Goal: Information Seeking & Learning: Learn about a topic

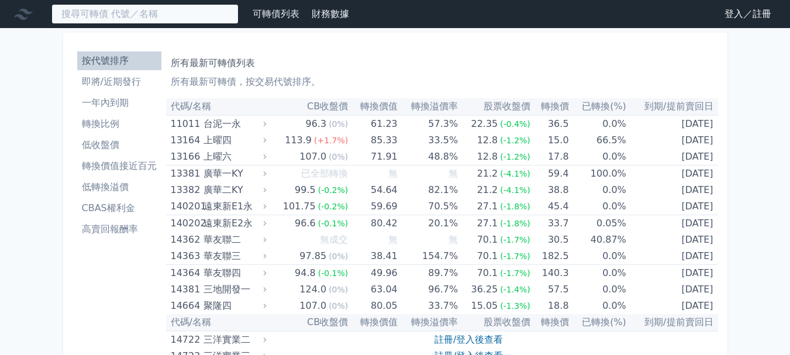
click at [98, 15] on input at bounding box center [144, 14] width 187 height 20
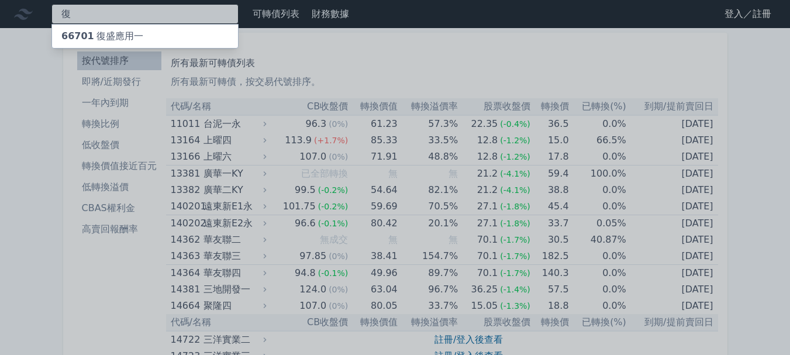
type input "復"
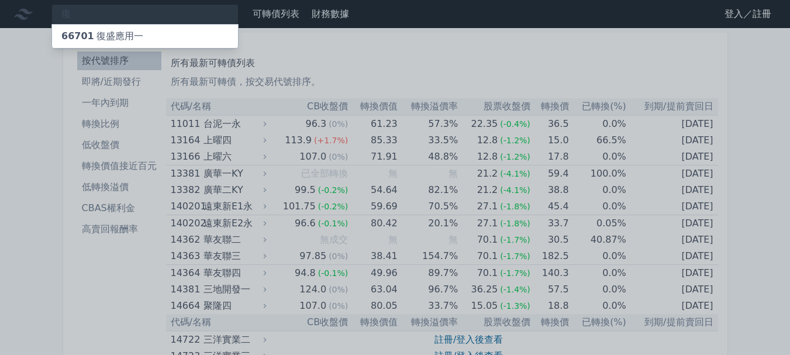
click at [101, 37] on div "66701 復盛應用一" at bounding box center [102, 36] width 82 height 14
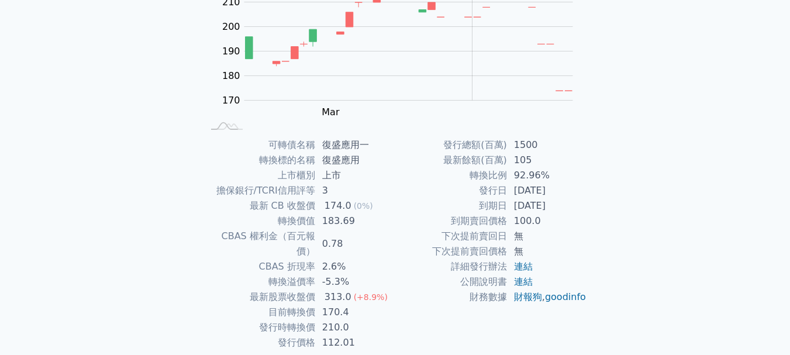
scroll to position [175, 0]
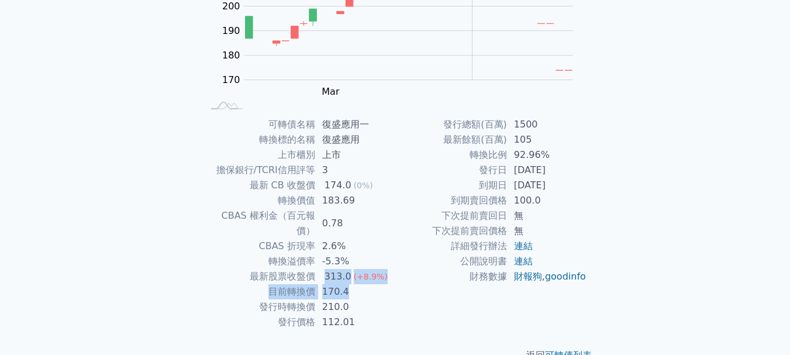
drag, startPoint x: 325, startPoint y: 265, endPoint x: 388, endPoint y: 273, distance: 64.2
click at [388, 273] on tbody "可轉債名稱 復盛應用一 轉換標的名稱 復盛應用 上市櫃別 上市 擔保銀行/TCRI信用評等 3 最新 CB 收盤價 174.0 (0%) 轉換價值 183.6…" at bounding box center [299, 223] width 192 height 213
click at [389, 284] on td "170.4" at bounding box center [355, 291] width 80 height 15
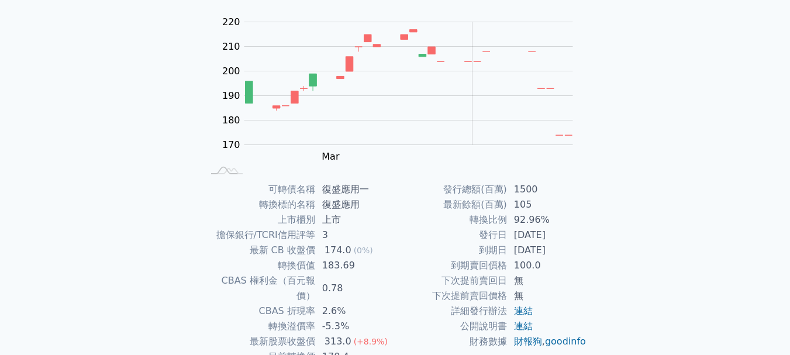
scroll to position [0, 0]
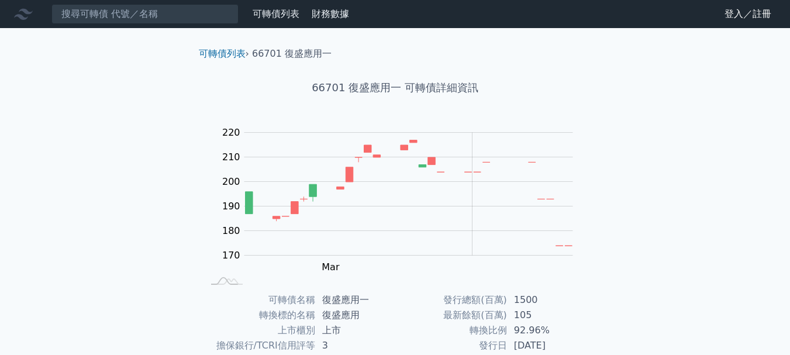
click at [309, 111] on div "66701 復盛應用一 可轉債詳細資訊" at bounding box center [395, 88] width 412 height 54
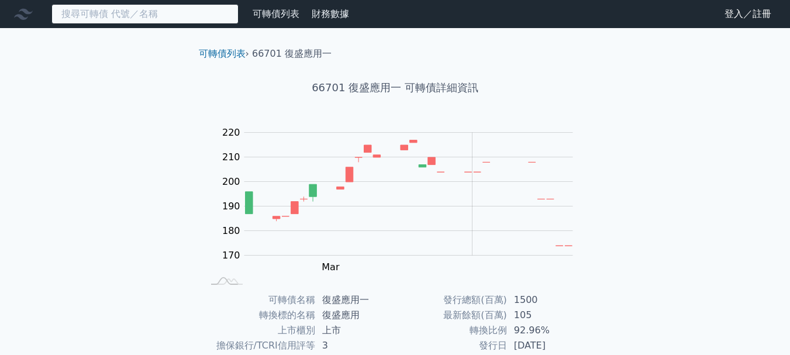
click at [94, 23] on input at bounding box center [144, 14] width 187 height 20
click at [111, 13] on input at bounding box center [144, 14] width 187 height 20
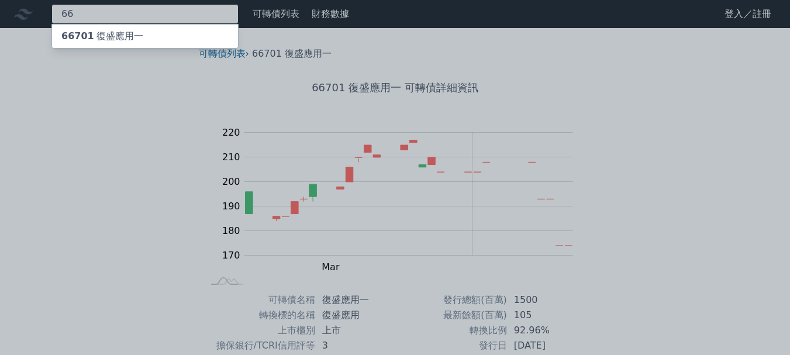
type input "6"
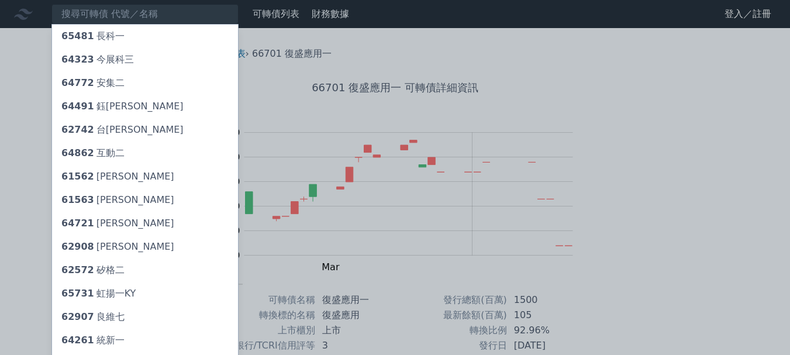
click at [97, 9] on div at bounding box center [395, 177] width 790 height 355
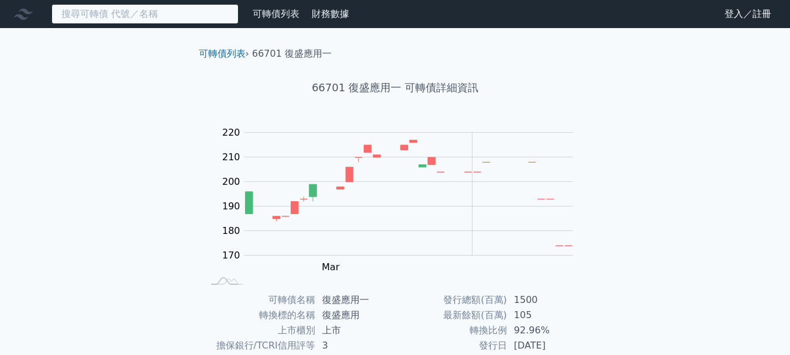
click at [89, 11] on input at bounding box center [144, 14] width 187 height 20
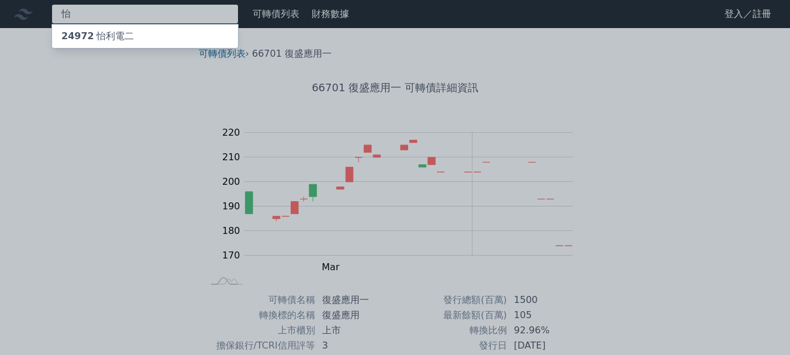
type input "怡"
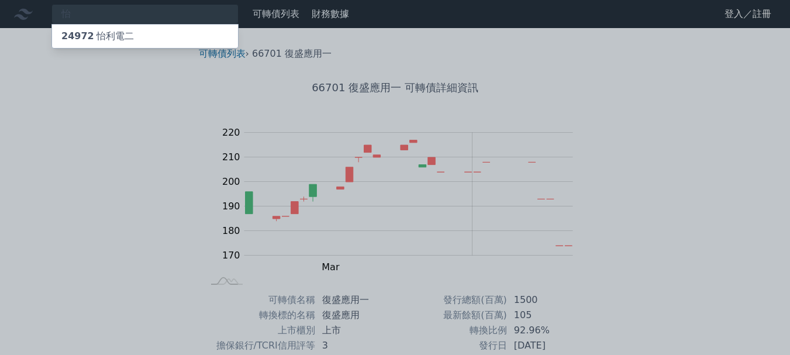
click at [111, 33] on div "24972 怡利電二" at bounding box center [97, 36] width 73 height 14
